Goal: Information Seeking & Learning: Learn about a topic

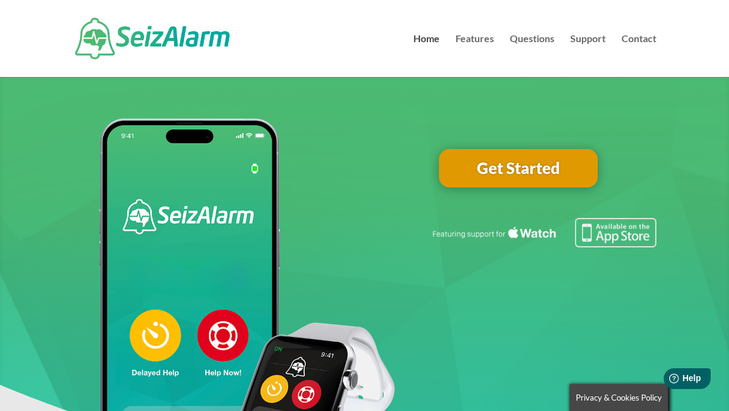
click at [546, 172] on link "Get Started" at bounding box center [518, 168] width 159 height 39
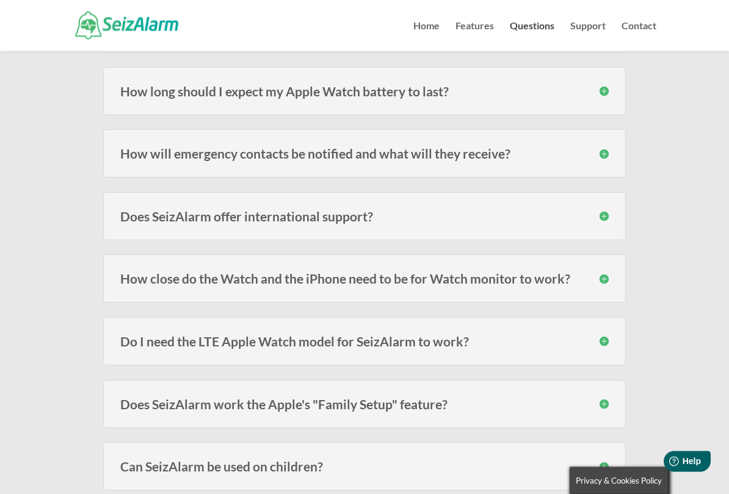
scroll to position [227, 0]
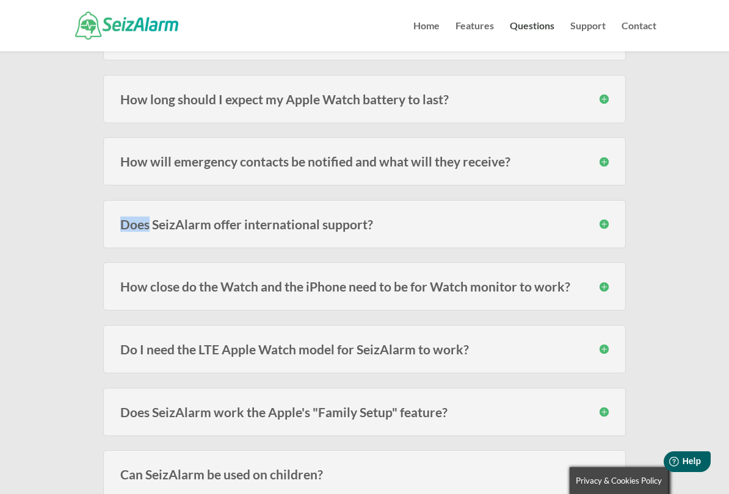
click at [603, 161] on h3 "How will emergency contacts be notified and what will they receive?" at bounding box center [364, 161] width 488 height 13
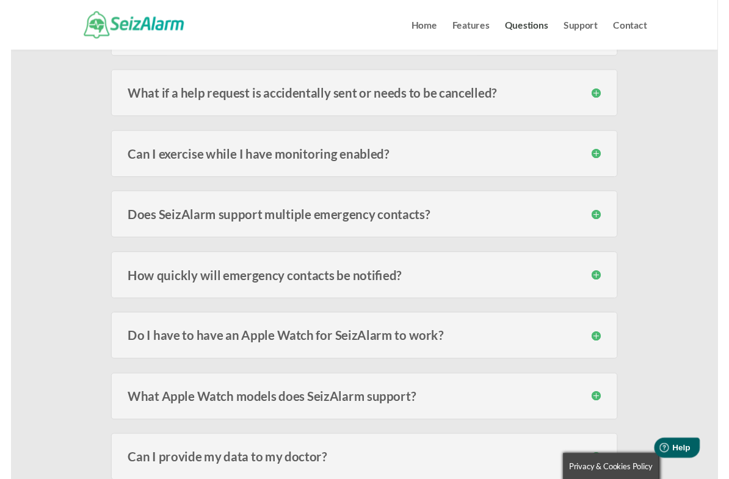
scroll to position [746, 0]
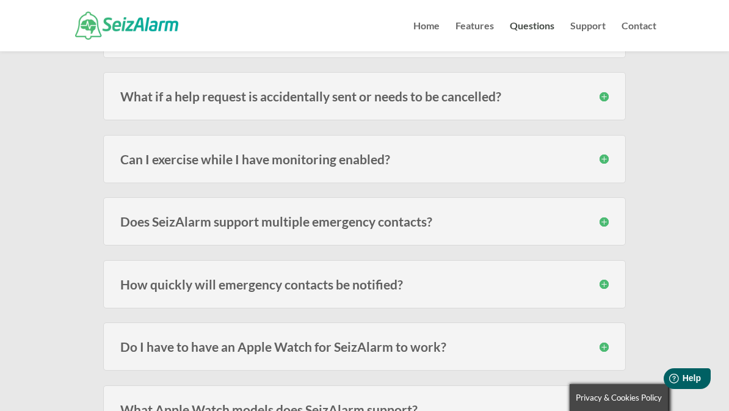
click at [602, 161] on h3 "Can I exercise while I have monitoring enabled?" at bounding box center [364, 159] width 488 height 13
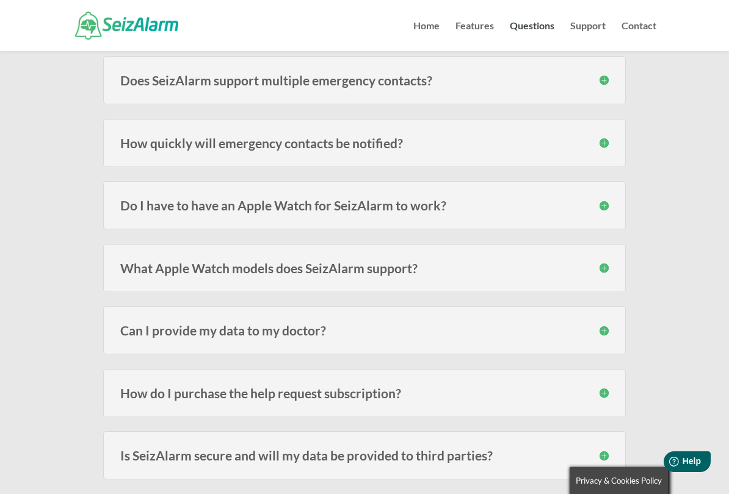
scroll to position [953, 0]
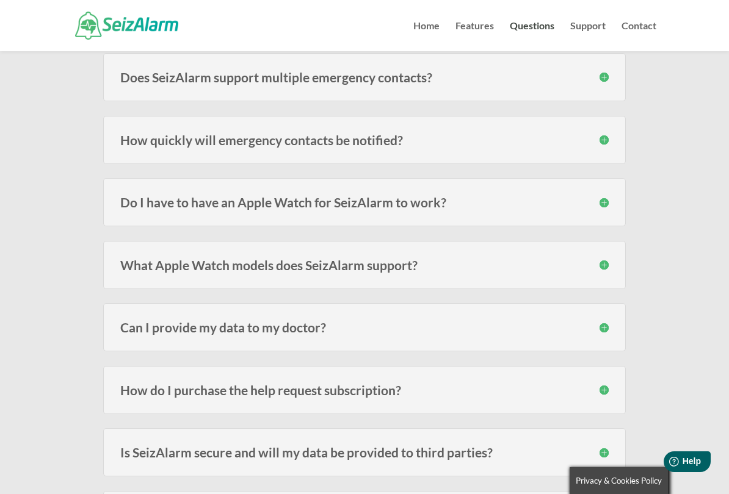
click at [599, 142] on h3 "How quickly will emergency contacts be notified?" at bounding box center [364, 140] width 488 height 13
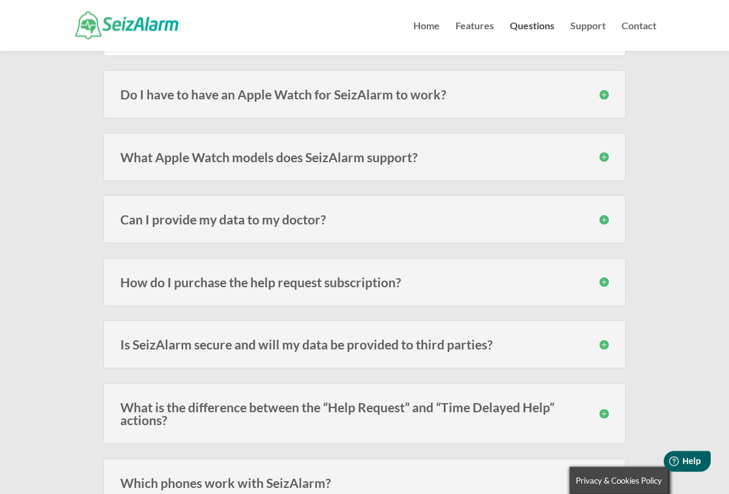
scroll to position [1106, 0]
click at [605, 164] on h3 "What Apple Watch models does SeizAlarm support?" at bounding box center [364, 157] width 488 height 13
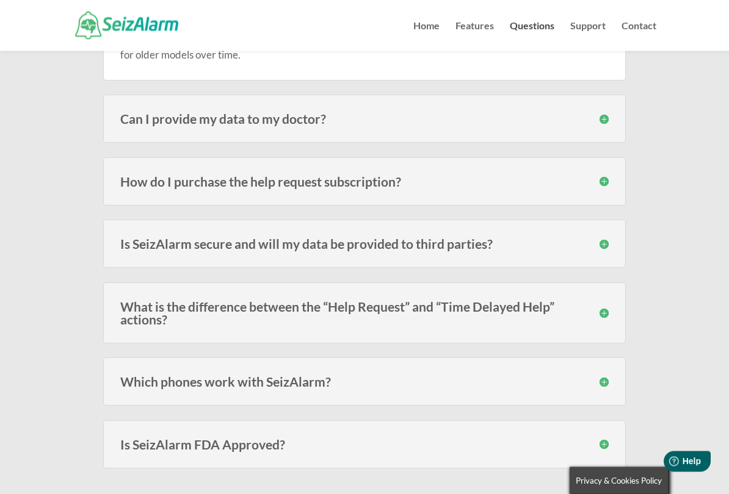
scroll to position [1285, 0]
click at [604, 188] on h3 "How do I purchase the help request subscription?" at bounding box center [364, 181] width 488 height 13
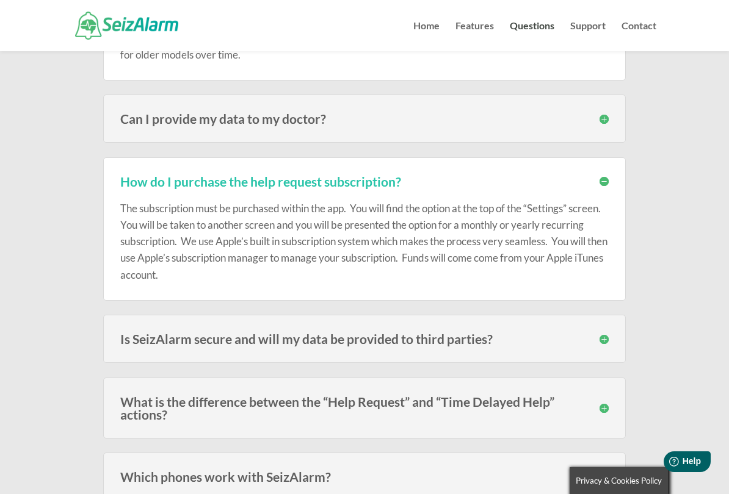
click at [601, 125] on h3 "Can I provide my data to my doctor?" at bounding box center [364, 118] width 488 height 13
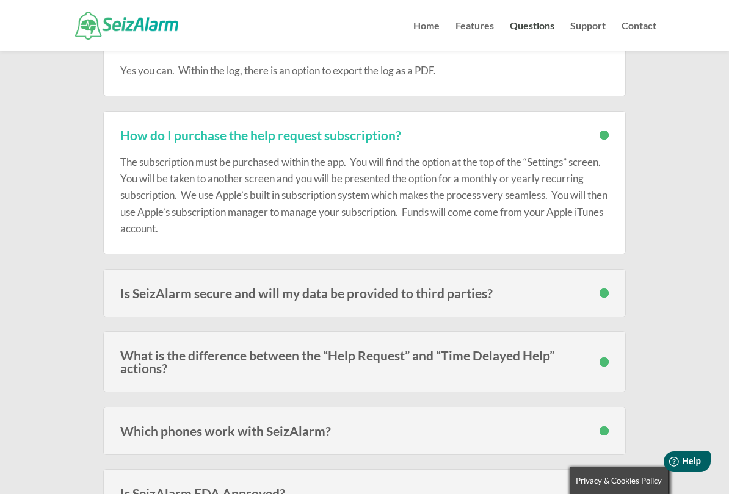
scroll to position [1366, 0]
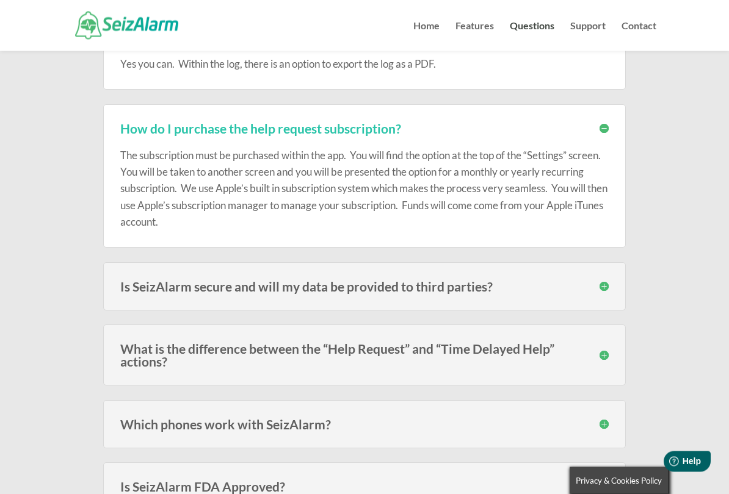
click at [608, 307] on div "Is SeizAlarm secure and will my data be provided to third parties? Your data is…" at bounding box center [364, 287] width 522 height 48
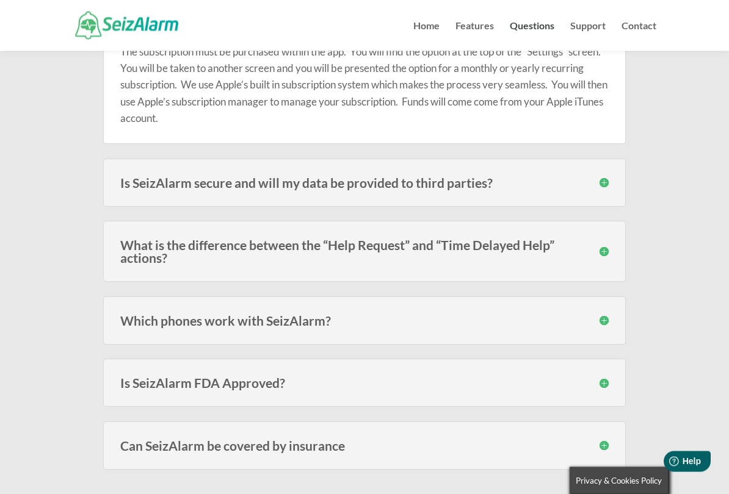
scroll to position [1471, 0]
click at [606, 264] on h3 "What is the difference between the “Help Request” and “Time Delayed Help” actio…" at bounding box center [364, 252] width 488 height 26
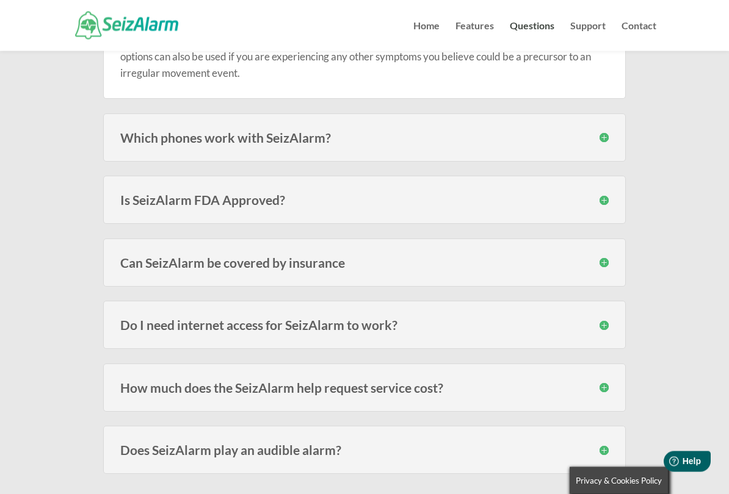
scroll to position [1749, 0]
click at [609, 216] on div "Is SeizAlarm FDA Approved? SeizAlarm is not an FDA approved, certified or regis…" at bounding box center [364, 200] width 522 height 48
click at [606, 206] on h3 "Is SeizAlarm FDA Approved?" at bounding box center [364, 199] width 488 height 13
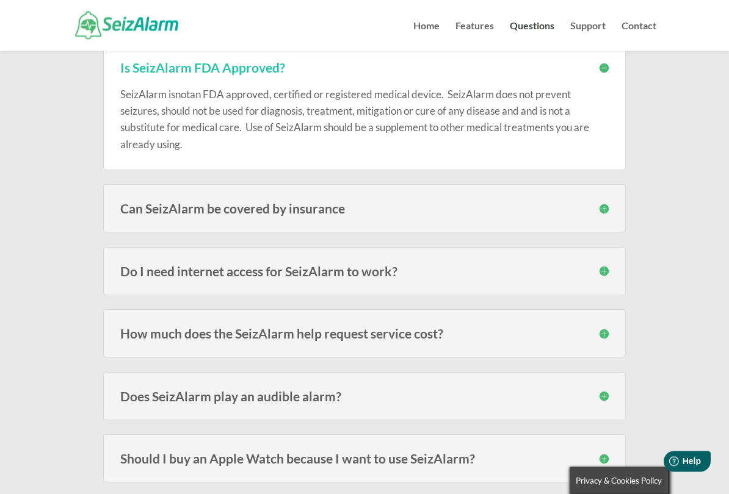
scroll to position [1881, 0]
click at [600, 215] on h3 "Can SeizAlarm be covered by insurance" at bounding box center [364, 208] width 488 height 13
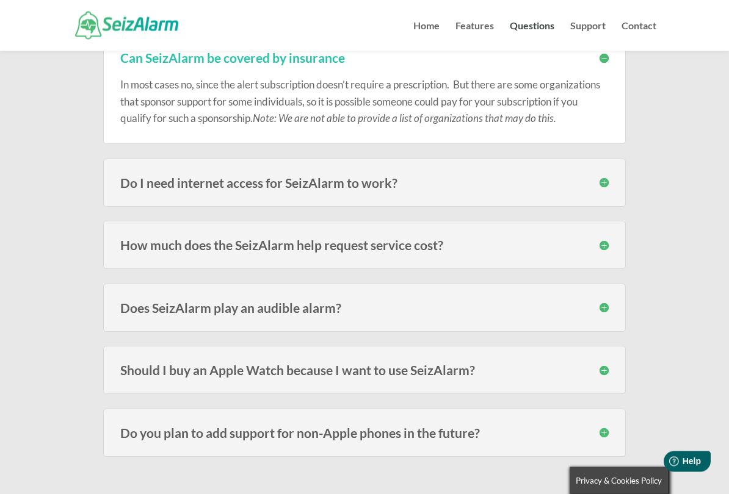
scroll to position [2041, 0]
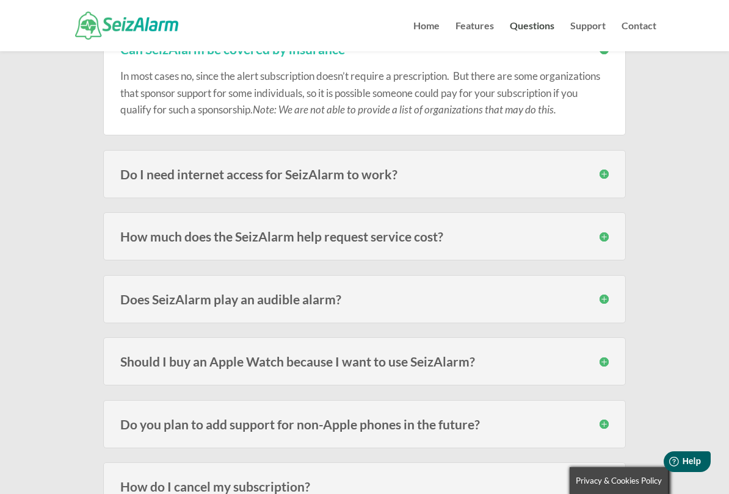
click at [599, 198] on div "Do I need internet access for SeizAlarm to work? Yes, without internet access t…" at bounding box center [364, 174] width 522 height 48
click at [606, 181] on h3 "Do I need internet access for SeizAlarm to work?" at bounding box center [364, 174] width 488 height 13
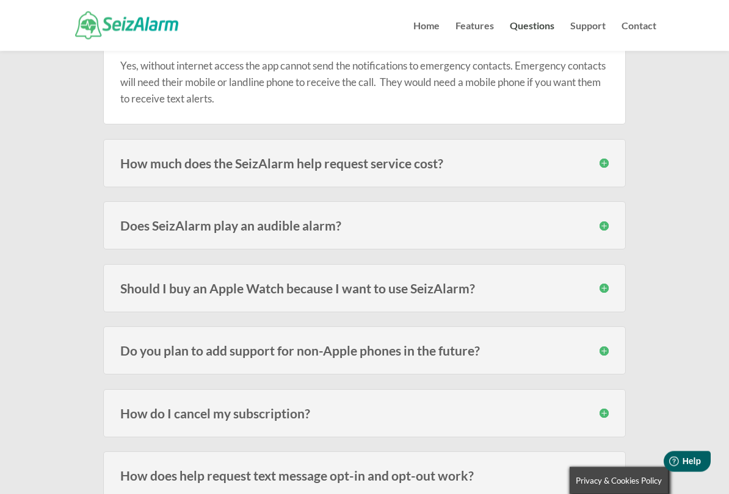
scroll to position [2176, 0]
click at [593, 170] on h3 "How much does the SeizAlarm help request service cost?" at bounding box center [364, 163] width 488 height 13
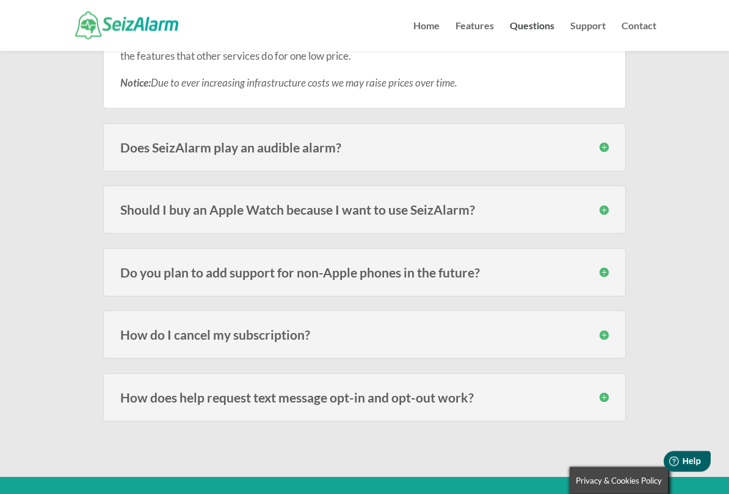
click at [602, 154] on h3 "Does SeizAlarm play an audible alarm?" at bounding box center [364, 148] width 488 height 13
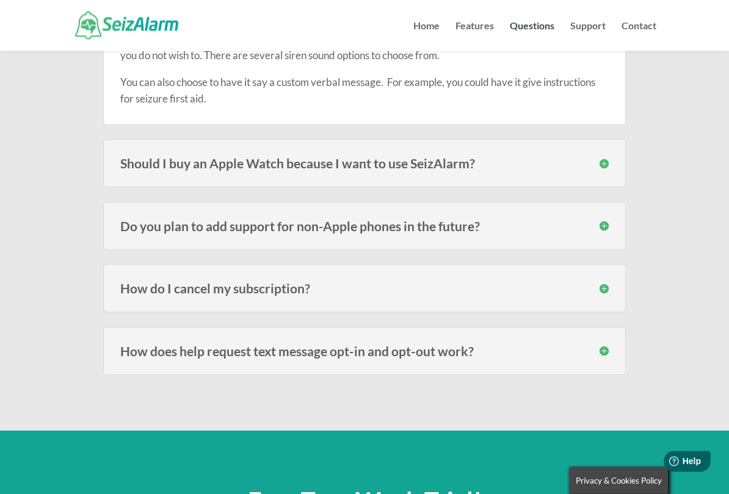
scroll to position [2558, 0]
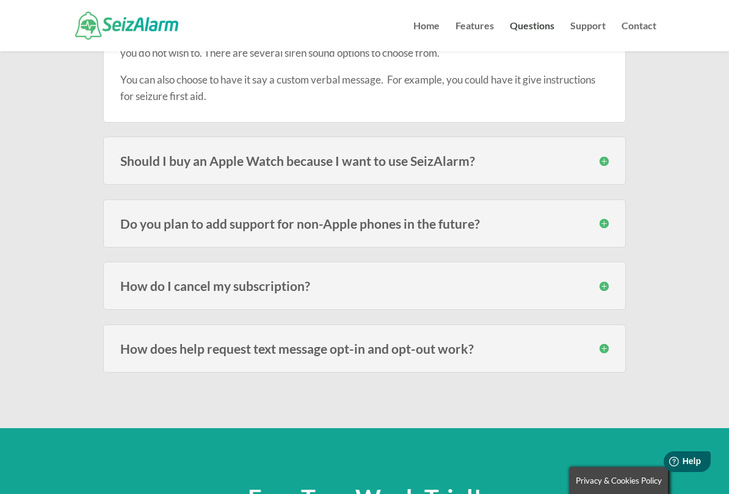
click at [602, 185] on div "Should I buy an Apple Watch because I want to use SeizAlarm? The idea for SeizA…" at bounding box center [364, 161] width 522 height 48
click at [604, 167] on h3 "Should I buy an Apple Watch because I want to use SeizAlarm?" at bounding box center [364, 160] width 488 height 13
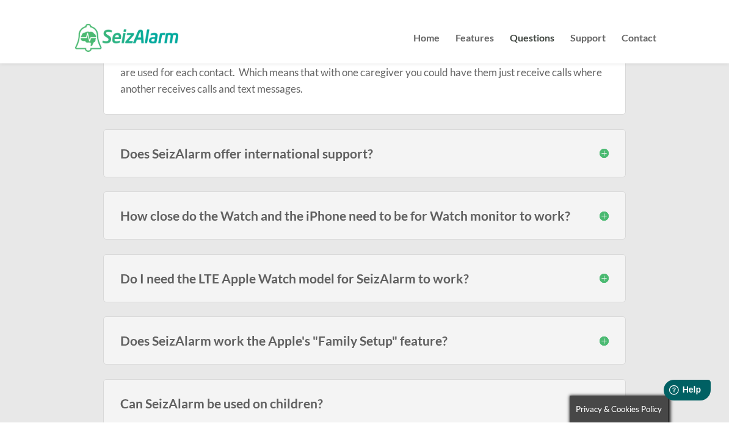
scroll to position [388, 0]
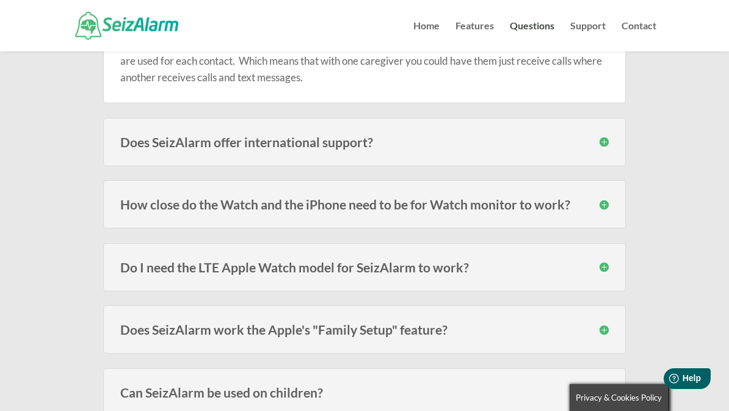
click at [607, 203] on h3 "How close do the Watch and the iPhone need to be for Watch monitor to work?" at bounding box center [364, 204] width 488 height 13
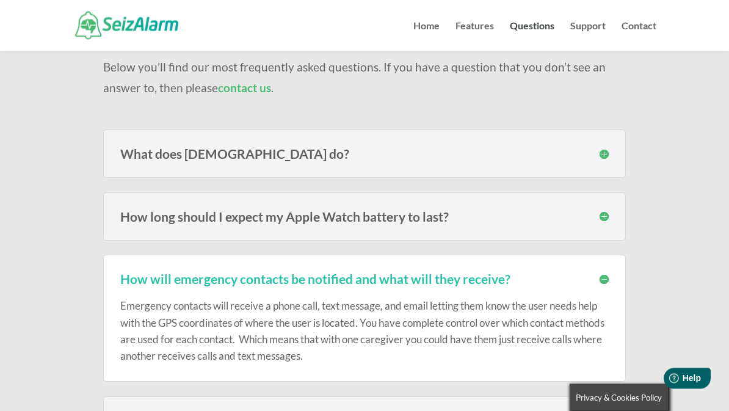
scroll to position [107, 0]
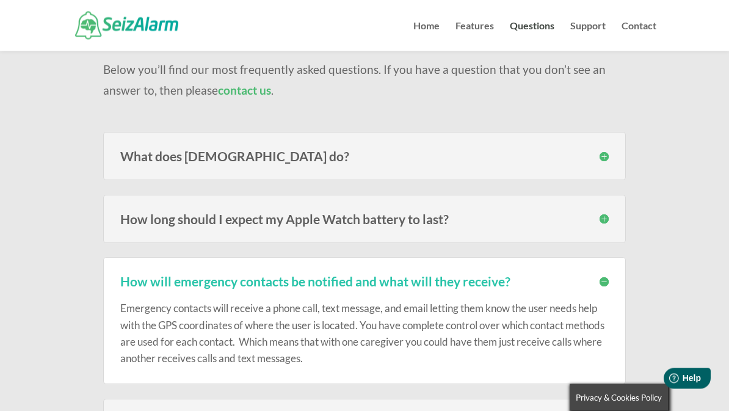
click at [600, 162] on div "What does SeizAlarm do? SeizAlarm detects irregular/abnormal movement and can a…" at bounding box center [364, 156] width 522 height 48
click at [608, 156] on div "What does SeizAlarm do? SeizAlarm detects irregular/abnormal movement and can a…" at bounding box center [364, 156] width 522 height 48
click at [607, 157] on h3 "What does SeizAlarm do?" at bounding box center [364, 156] width 488 height 13
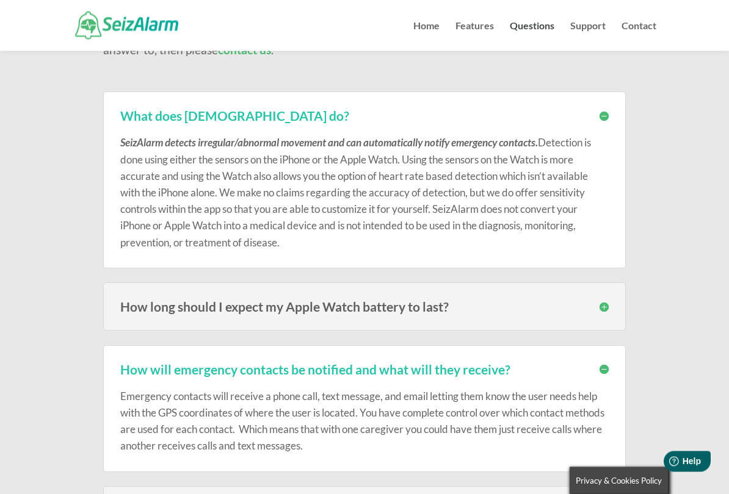
scroll to position [148, 0]
click at [605, 307] on h3 "How long should I expect my Apple Watch battery to last?" at bounding box center [364, 306] width 488 height 13
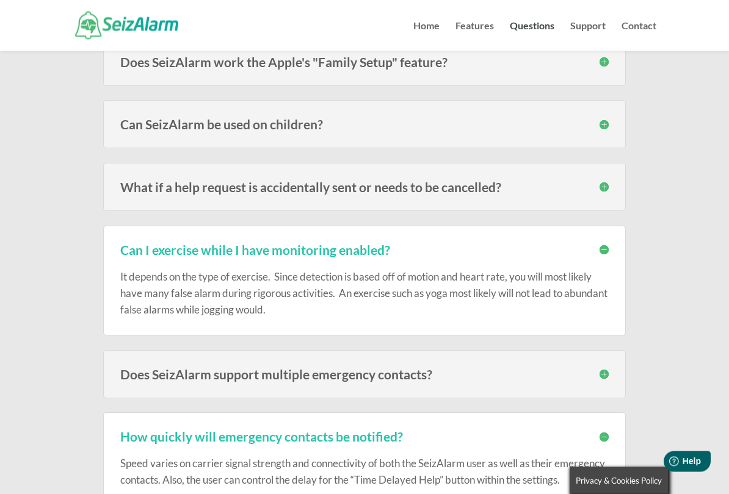
scroll to position [913, 0]
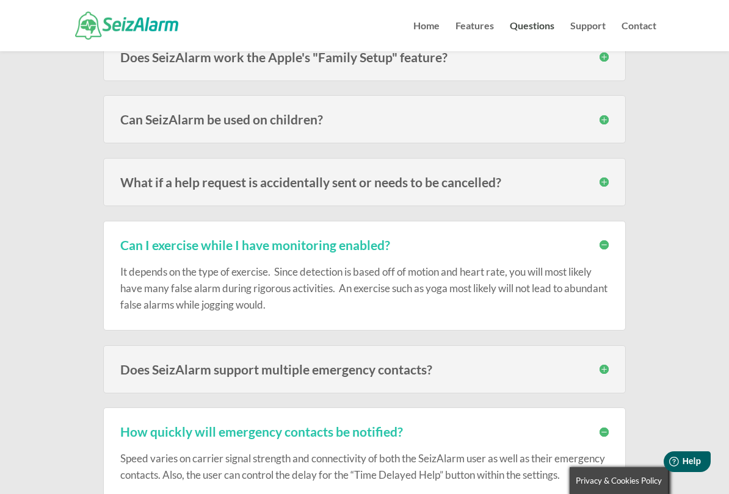
click at [604, 179] on h3 "What if a help request is accidentally sent or needs to be cancelled?" at bounding box center [364, 182] width 488 height 13
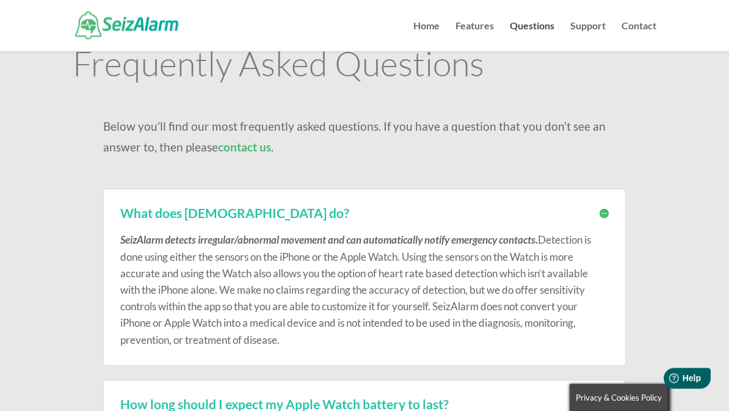
scroll to position [0, 0]
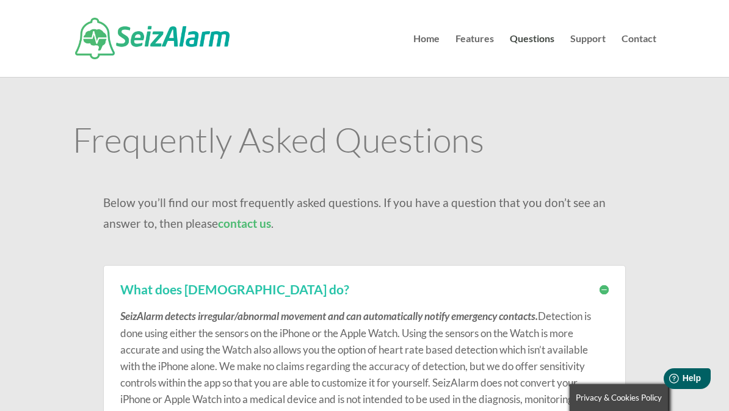
click at [419, 43] on link "Home" at bounding box center [426, 55] width 26 height 43
click at [433, 34] on link "Home" at bounding box center [426, 55] width 26 height 43
